Goal: Task Accomplishment & Management: Use online tool/utility

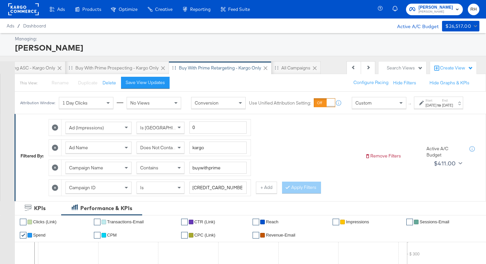
scroll to position [0, 157]
click at [299, 69] on div "All Campaigns" at bounding box center [295, 68] width 29 height 6
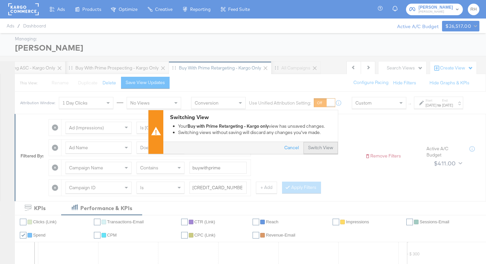
click at [308, 147] on button "Switch View" at bounding box center [320, 148] width 34 height 12
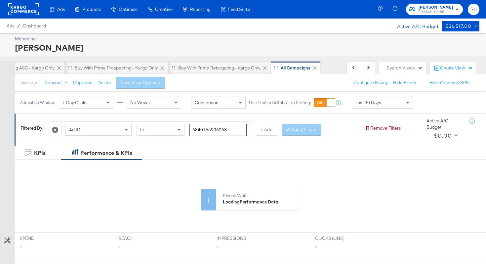
click at [214, 127] on input "6840155906263" at bounding box center [217, 130] width 57 height 12
paste input "524562046"
type input "6852456204663"
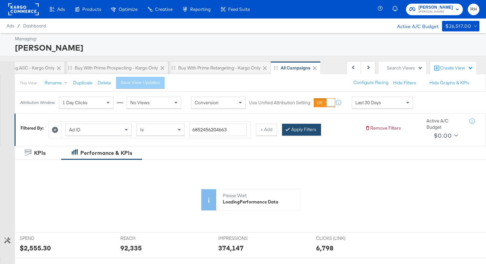
click at [299, 133] on button "Apply Filters" at bounding box center [301, 130] width 39 height 12
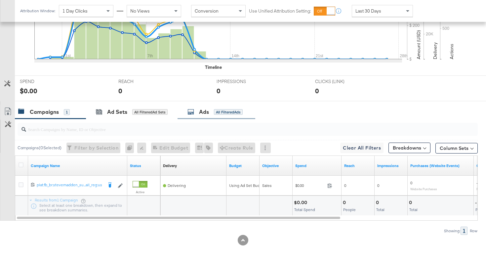
click at [227, 111] on div "All Filtered Ads" at bounding box center [228, 112] width 29 height 6
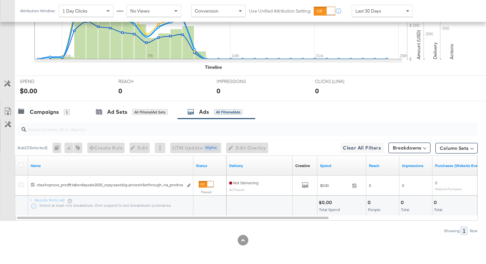
scroll to position [213, 0]
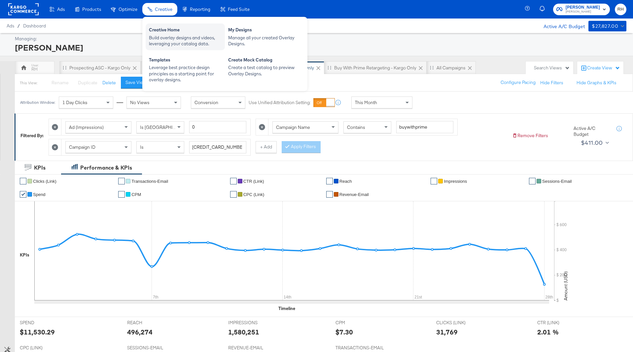
click at [170, 31] on div "Creative Home" at bounding box center [185, 31] width 73 height 8
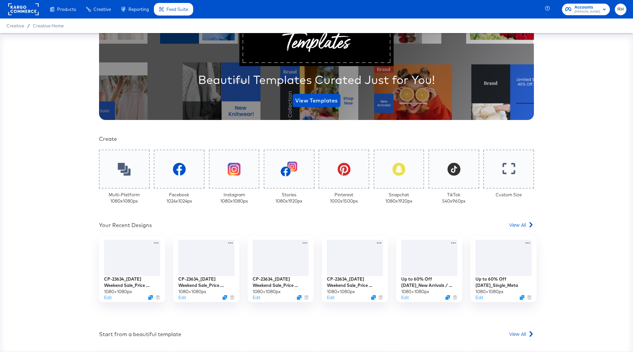
scroll to position [84, 0]
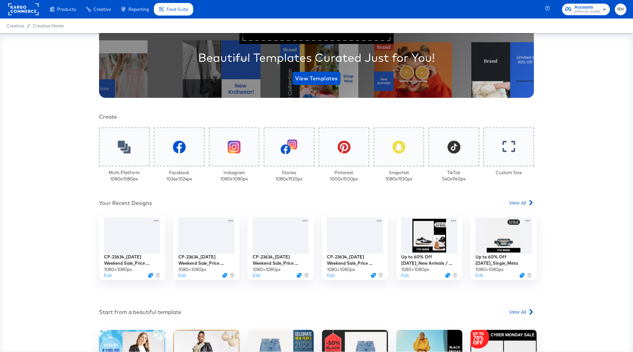
click at [15, 6] on rect at bounding box center [23, 9] width 30 height 12
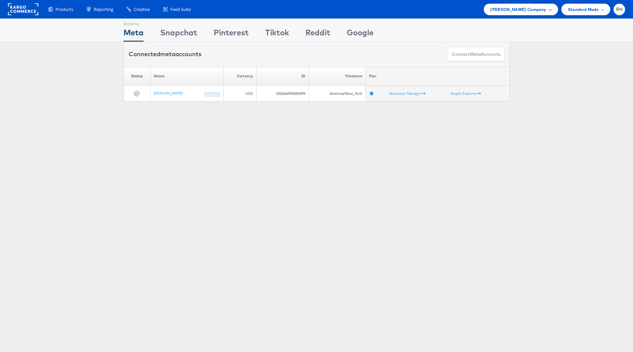
click at [511, 10] on span "Steve Madden Company" at bounding box center [519, 9] width 56 height 7
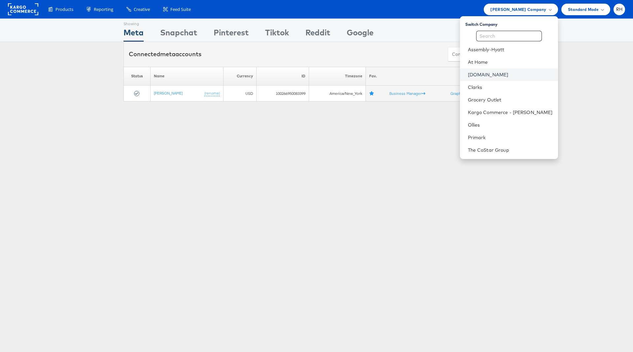
click at [510, 73] on link "[DOMAIN_NAME]" at bounding box center [510, 74] width 85 height 7
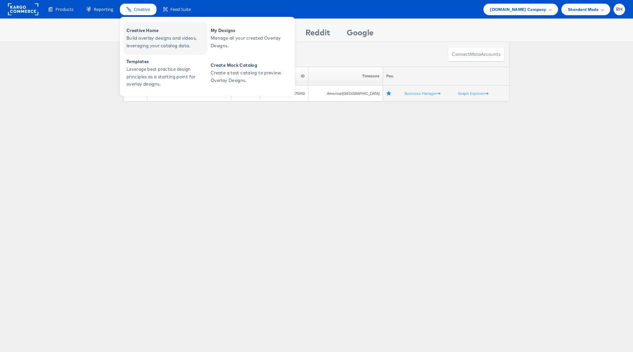
click at [145, 33] on span "Creative Home" at bounding box center [166, 31] width 79 height 8
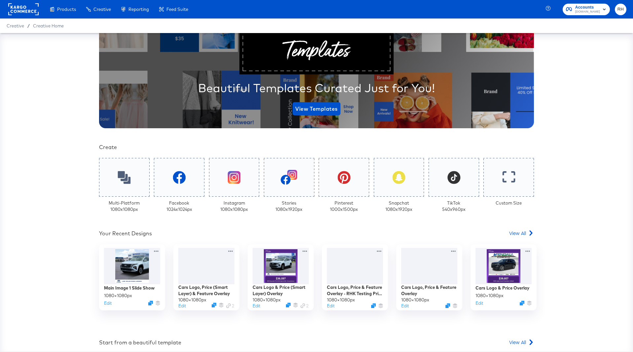
scroll to position [61, 0]
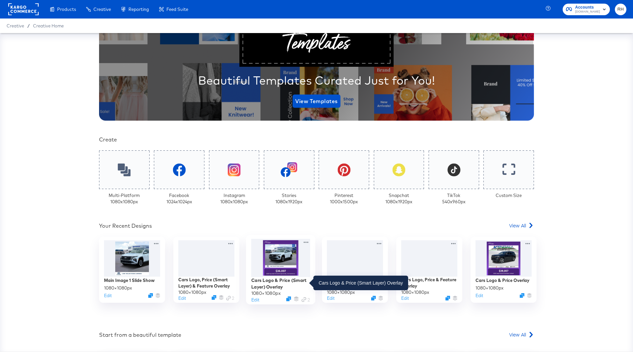
click at [282, 279] on div "Cars Logo & Price (Smart Layer) Overlay" at bounding box center [280, 283] width 59 height 13
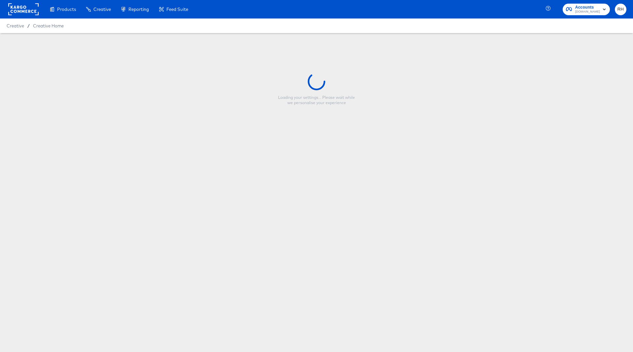
type input "Cars Logo & Price (Smart Layer) Overlay"
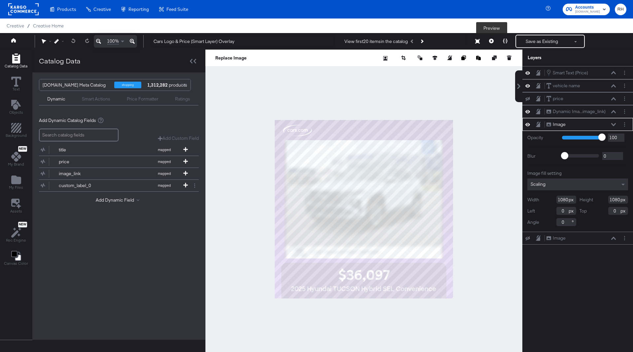
click at [491, 43] on button at bounding box center [492, 41] width 14 height 13
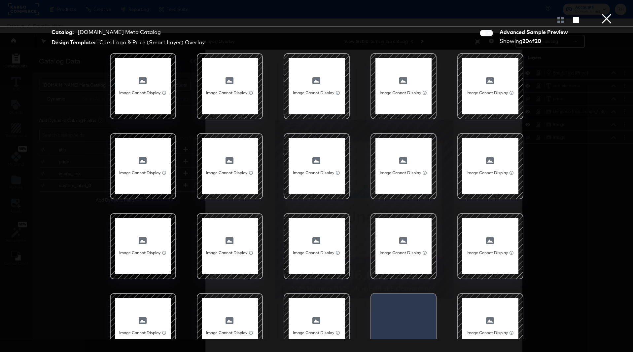
click at [606, 13] on button "×" at bounding box center [606, 6] width 13 height 13
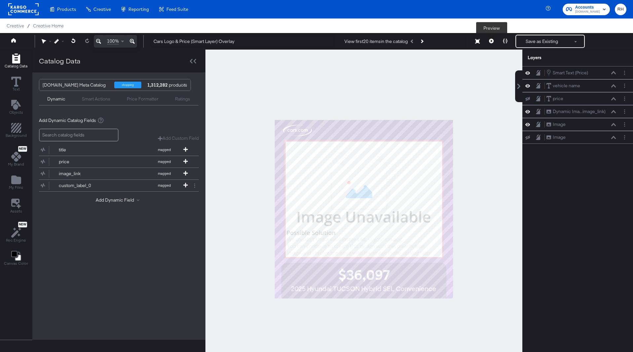
click at [493, 40] on icon at bounding box center [491, 41] width 5 height 5
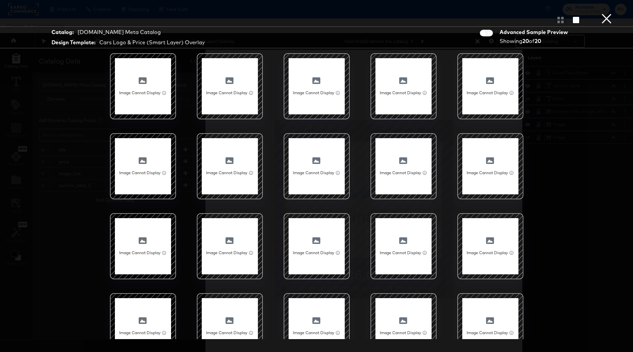
click at [152, 80] on div at bounding box center [143, 86] width 56 height 56
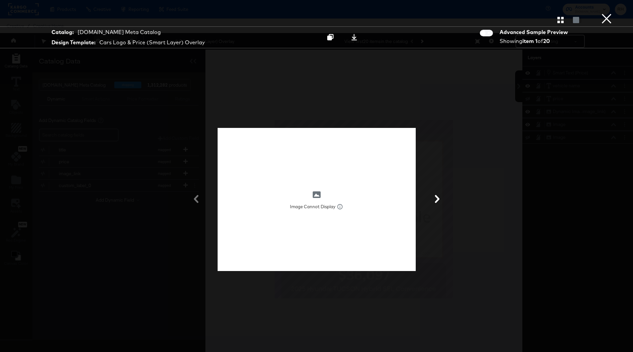
click at [613, 13] on button "×" at bounding box center [606, 6] width 13 height 13
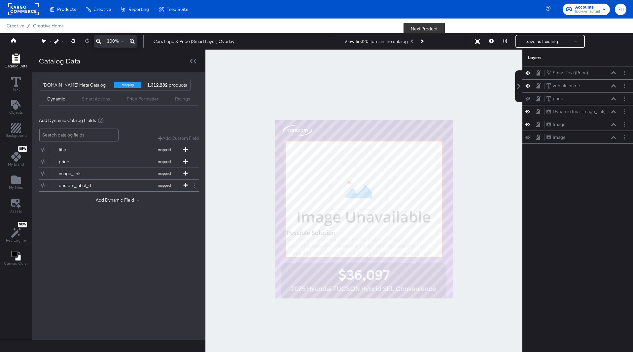
click at [422, 40] on button "Next Product" at bounding box center [421, 41] width 9 height 12
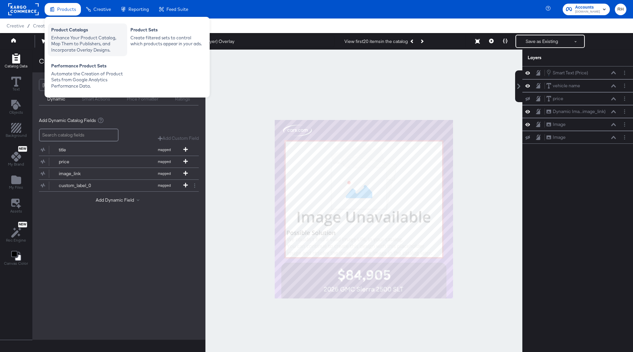
click at [60, 35] on div "Enhance Your Product Catalog, Map Them to Publishers, and Incorporate Overlay D…" at bounding box center [87, 44] width 73 height 19
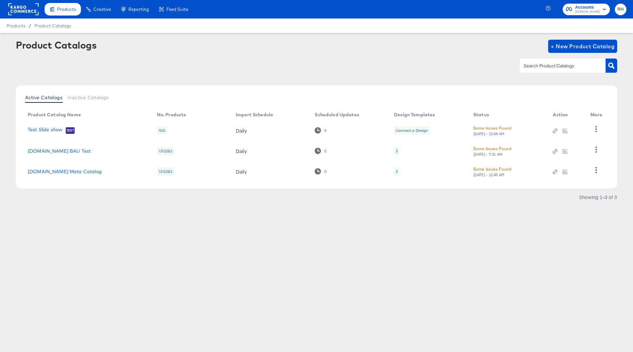
click at [394, 171] on div "3" at bounding box center [396, 171] width 5 height 9
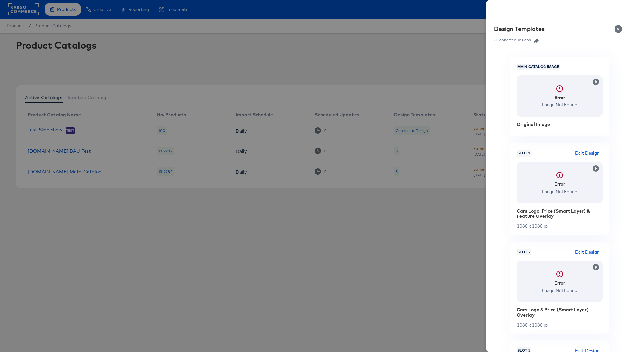
click at [540, 39] on button "button" at bounding box center [537, 41] width 10 height 5
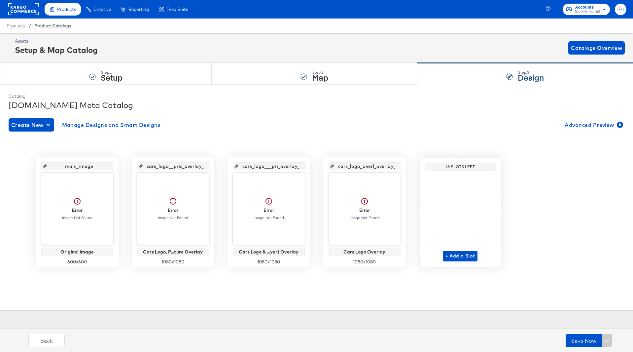
click at [53, 28] on span "Product Catalogs" at bounding box center [52, 25] width 37 height 5
